Goal: Information Seeking & Learning: Understand process/instructions

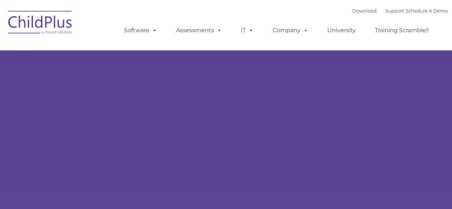
type input ""
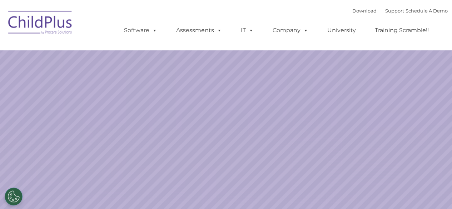
select select "MEDIUM"
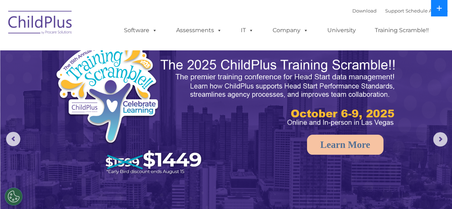
click at [438, 8] on icon at bounding box center [439, 8] width 5 height 5
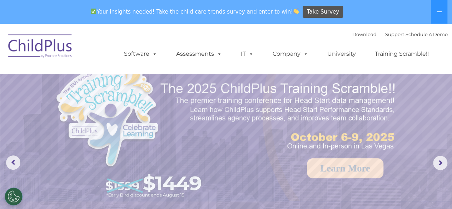
click at [47, 39] on img at bounding box center [40, 47] width 71 height 36
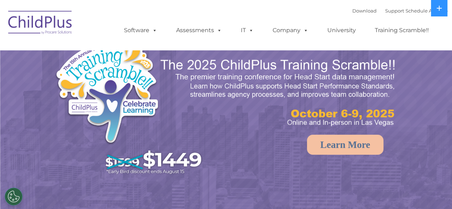
select select "MEDIUM"
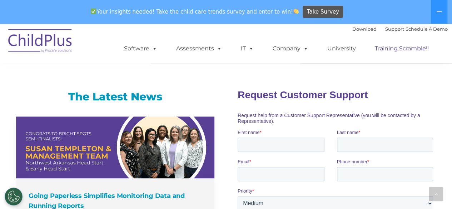
scroll to position [449, 0]
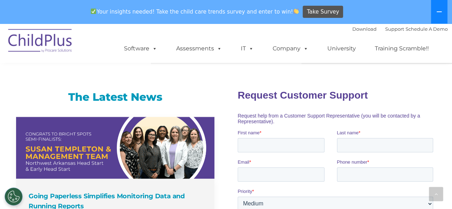
click at [439, 13] on icon at bounding box center [439, 12] width 6 height 6
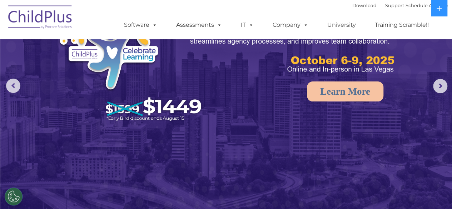
scroll to position [0, 0]
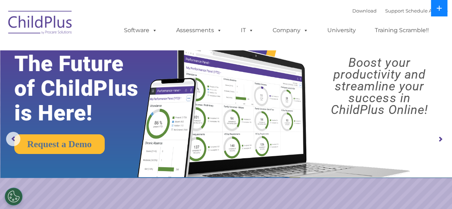
click at [436, 11] on button at bounding box center [439, 8] width 16 height 16
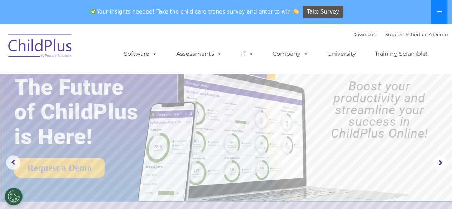
click at [436, 11] on icon at bounding box center [439, 12] width 6 height 6
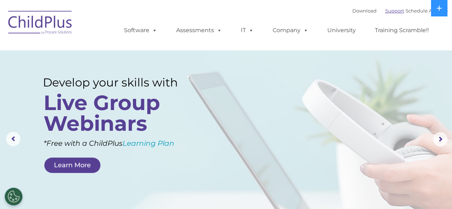
click at [392, 10] on link "Support" at bounding box center [394, 11] width 19 height 6
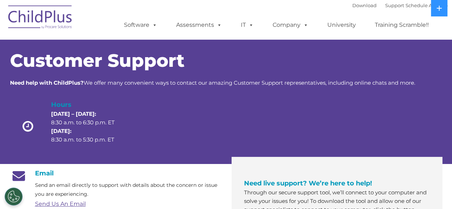
scroll to position [2, 0]
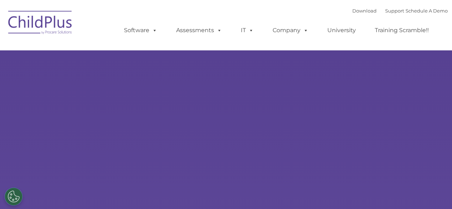
select select "MEDIUM"
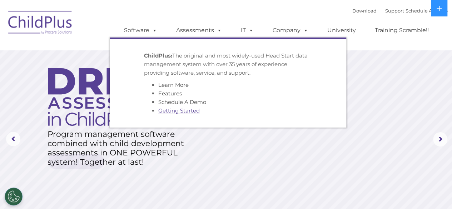
click at [171, 111] on link "Getting Started" at bounding box center [178, 110] width 41 height 7
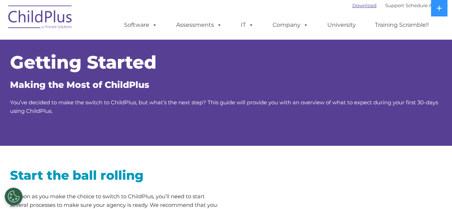
click at [357, 3] on link "Download" at bounding box center [364, 6] width 24 height 6
